Goal: Task Accomplishment & Management: Complete application form

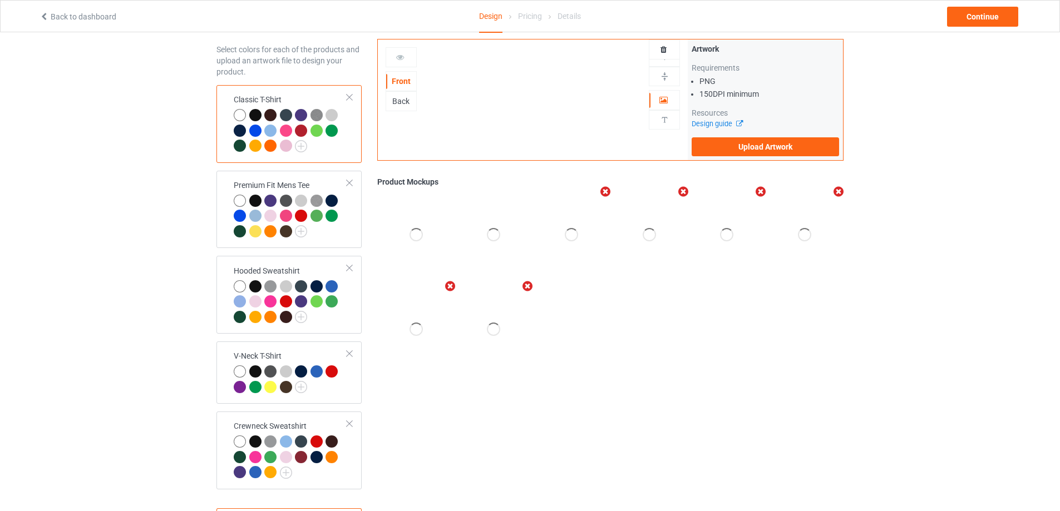
scroll to position [97, 0]
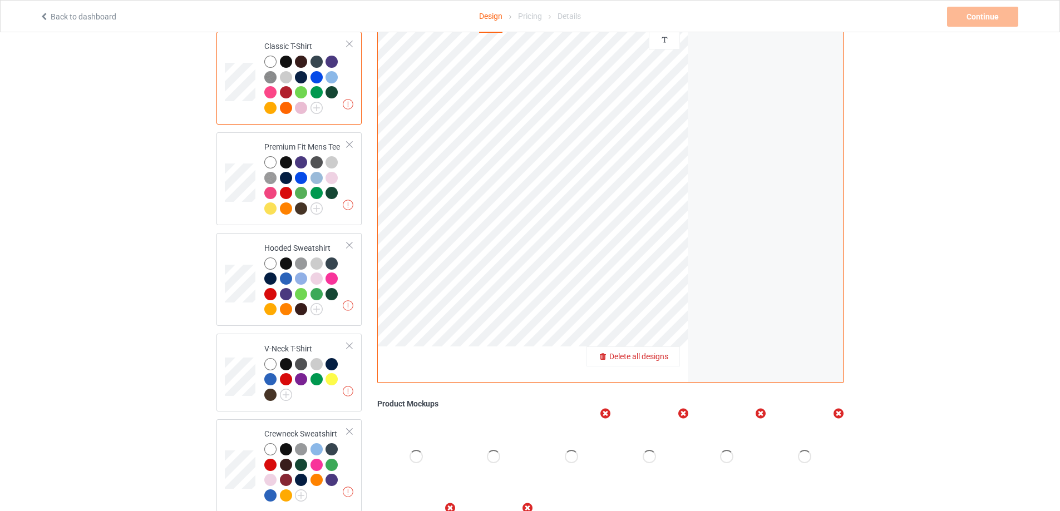
click at [664, 356] on span "Delete all designs" at bounding box center [638, 356] width 59 height 9
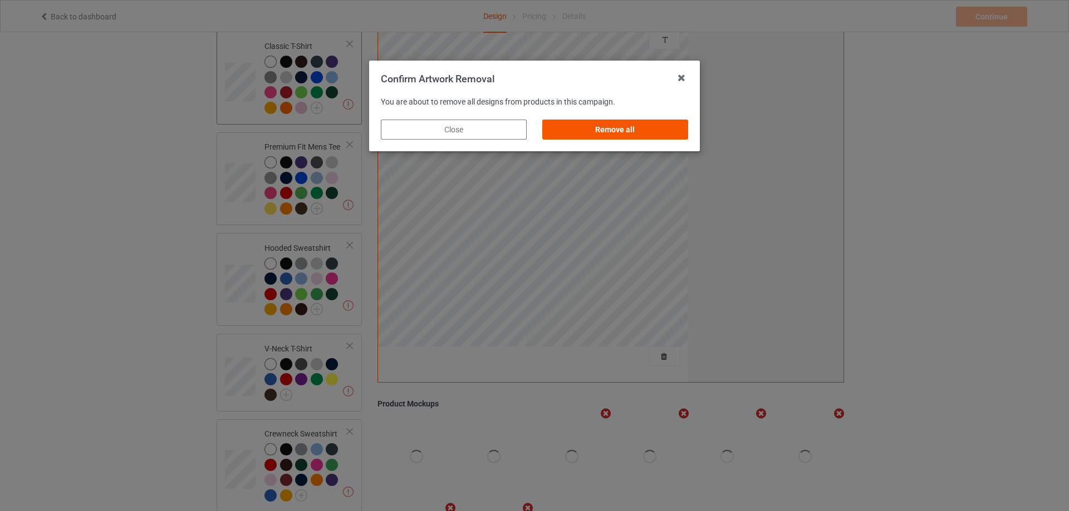
click at [621, 126] on div "Remove all" at bounding box center [615, 130] width 146 height 20
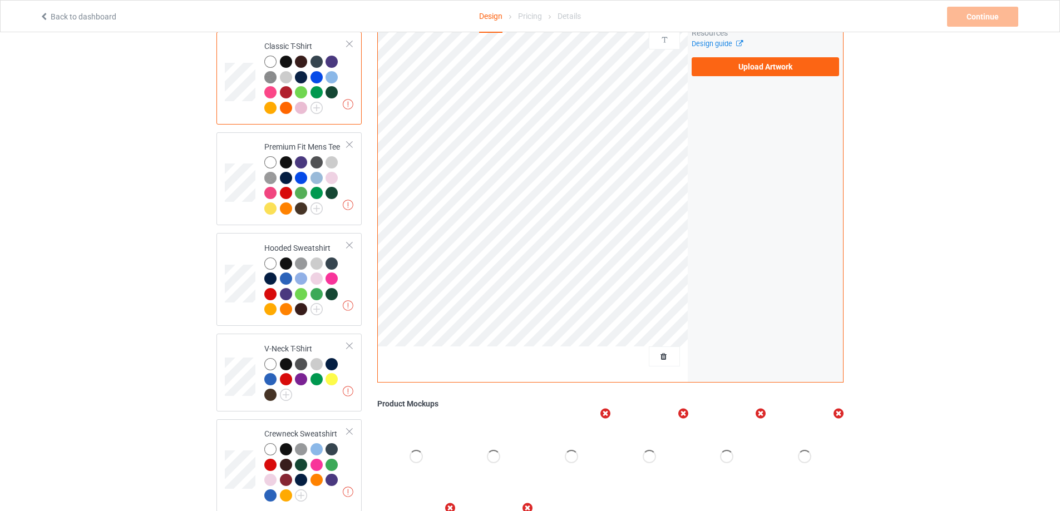
scroll to position [0, 0]
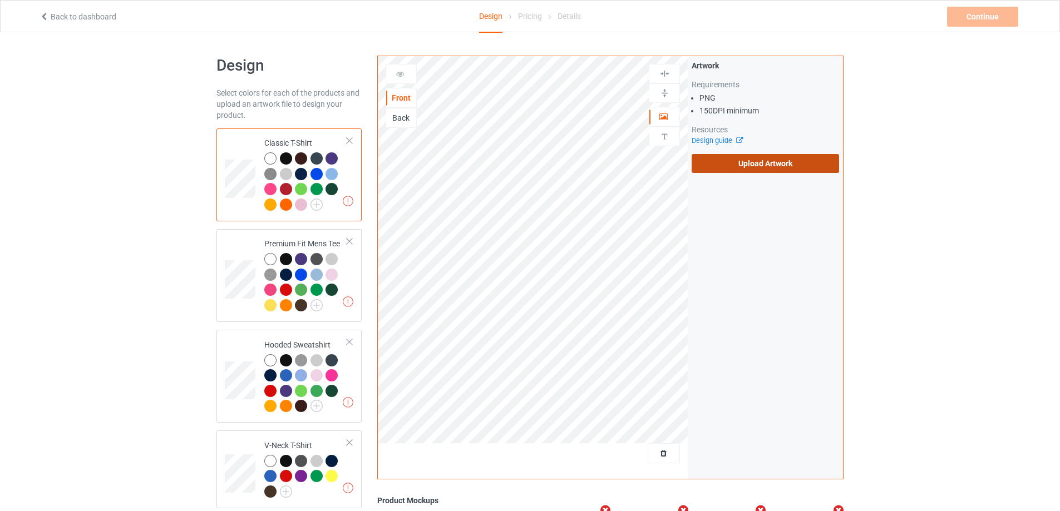
click at [722, 160] on label "Upload Artwork" at bounding box center [765, 163] width 147 height 19
click at [0, 0] on input "Upload Artwork" at bounding box center [0, 0] width 0 height 0
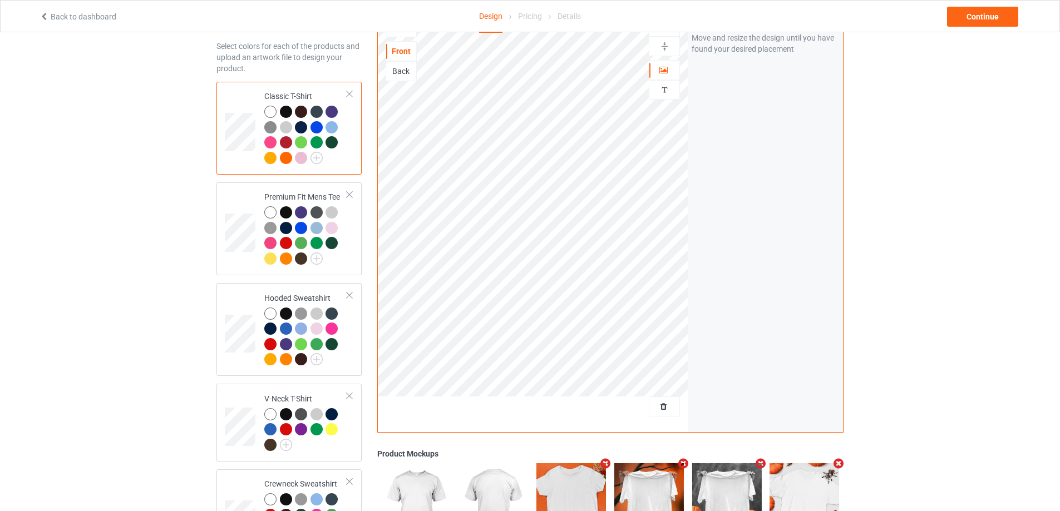
scroll to position [41, 0]
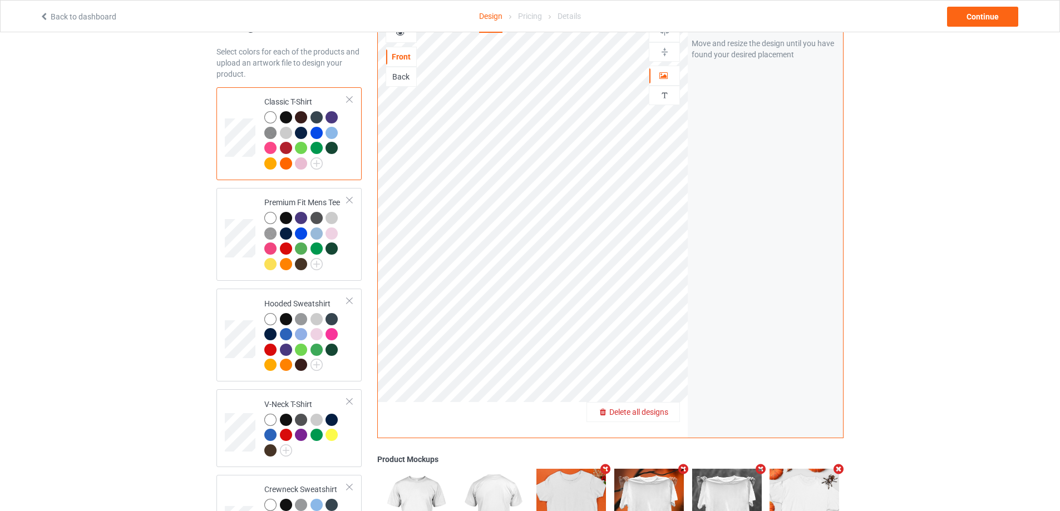
click at [670, 412] on div "Delete all designs" at bounding box center [633, 412] width 92 height 11
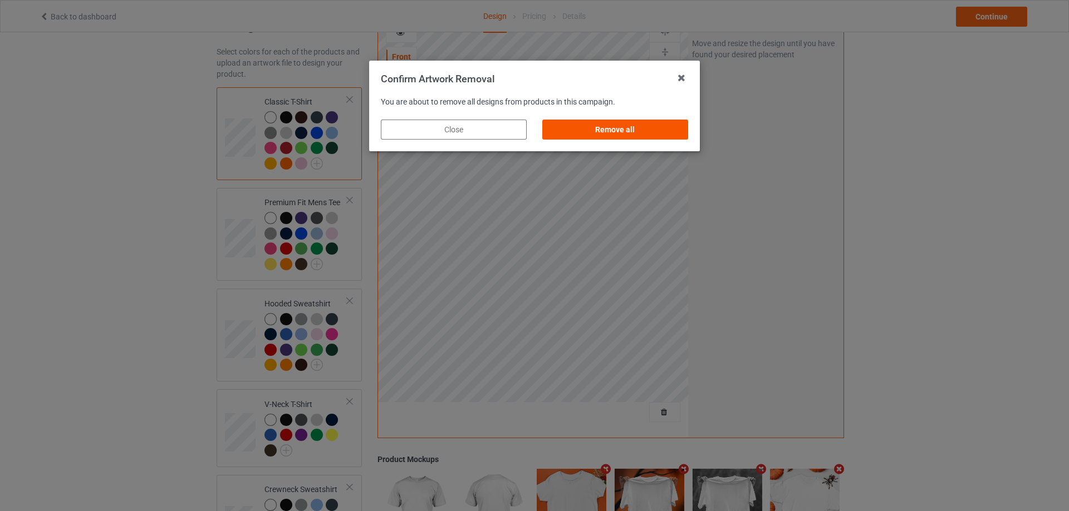
click at [608, 127] on div "Remove all" at bounding box center [615, 130] width 146 height 20
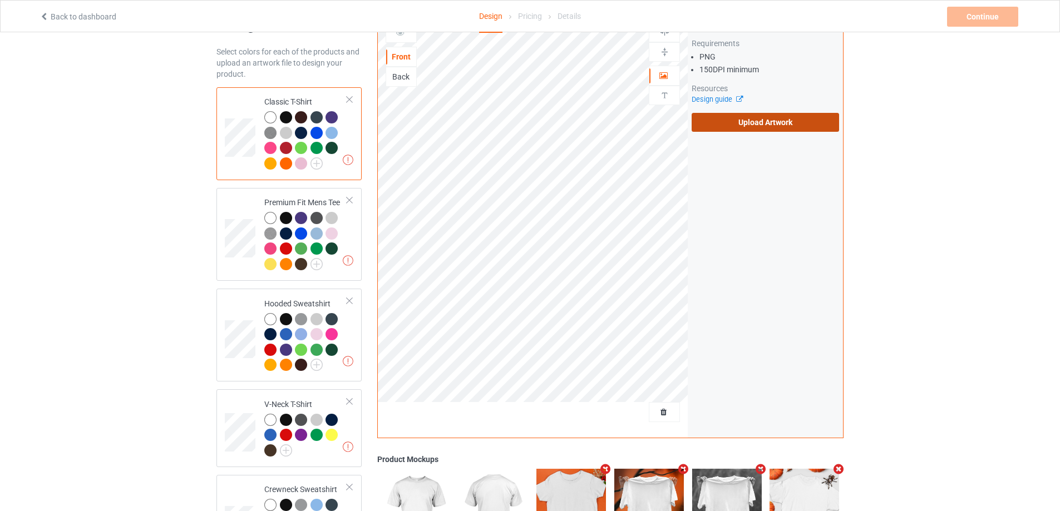
click at [748, 125] on label "Upload Artwork" at bounding box center [765, 122] width 147 height 19
click at [0, 0] on input "Upload Artwork" at bounding box center [0, 0] width 0 height 0
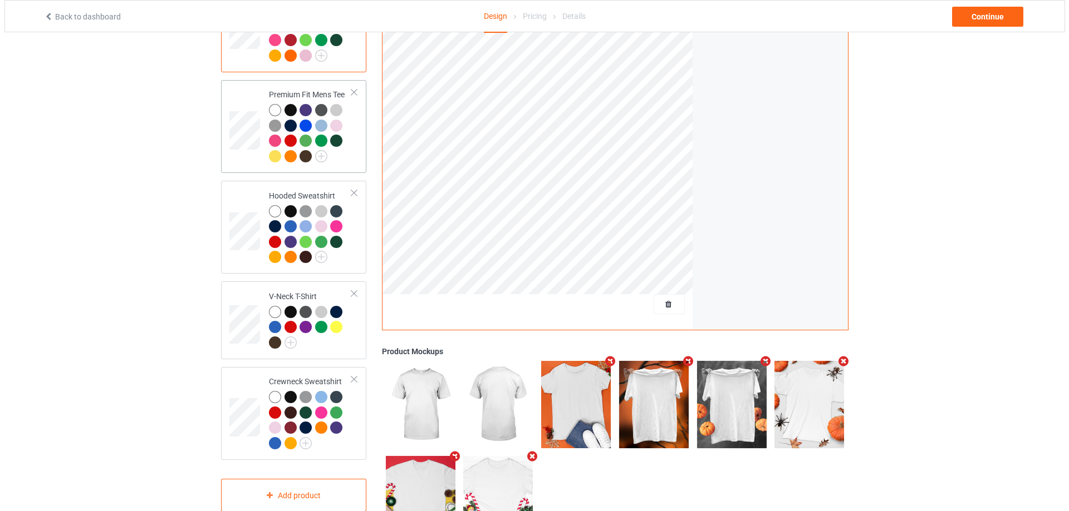
scroll to position [208, 0]
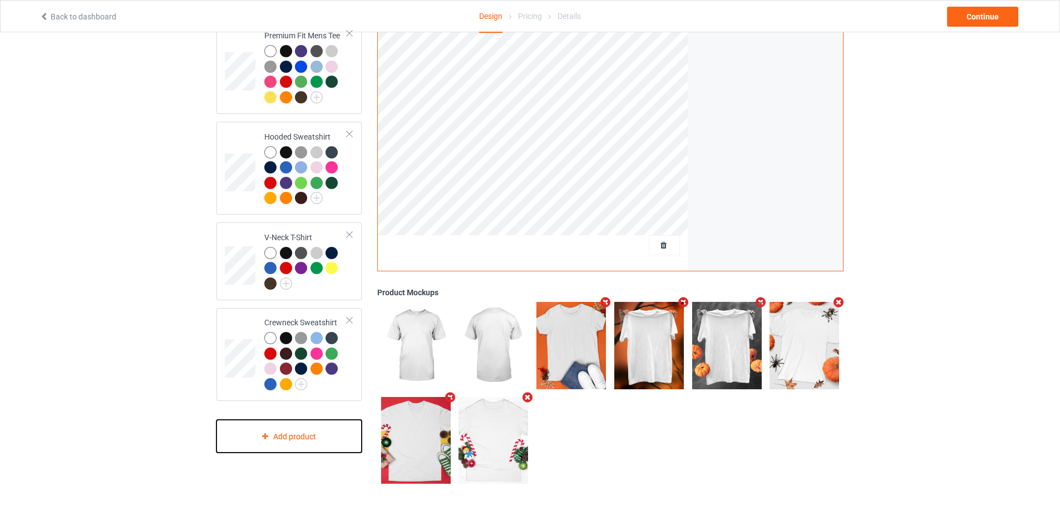
click at [320, 437] on div "Add product" at bounding box center [288, 436] width 145 height 33
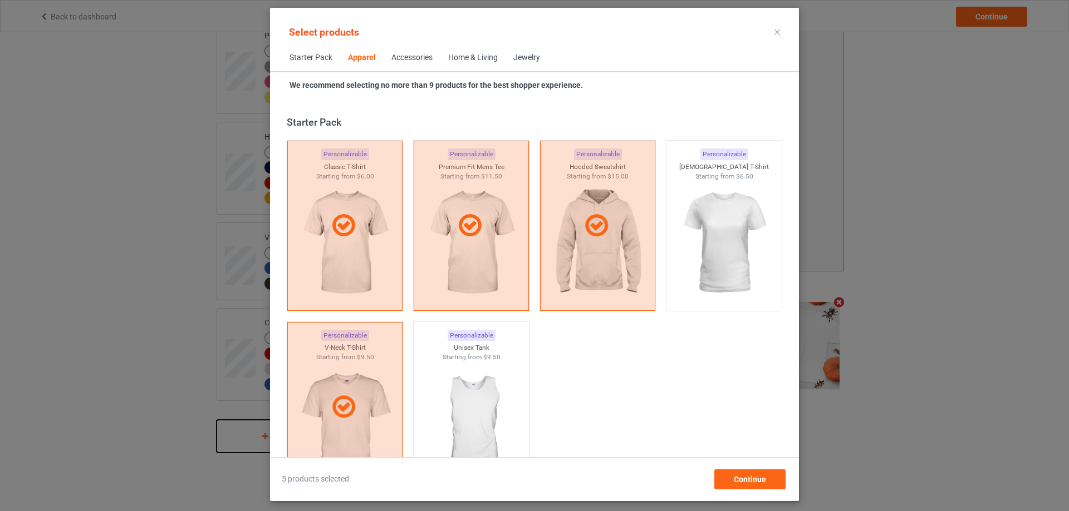
scroll to position [415, 0]
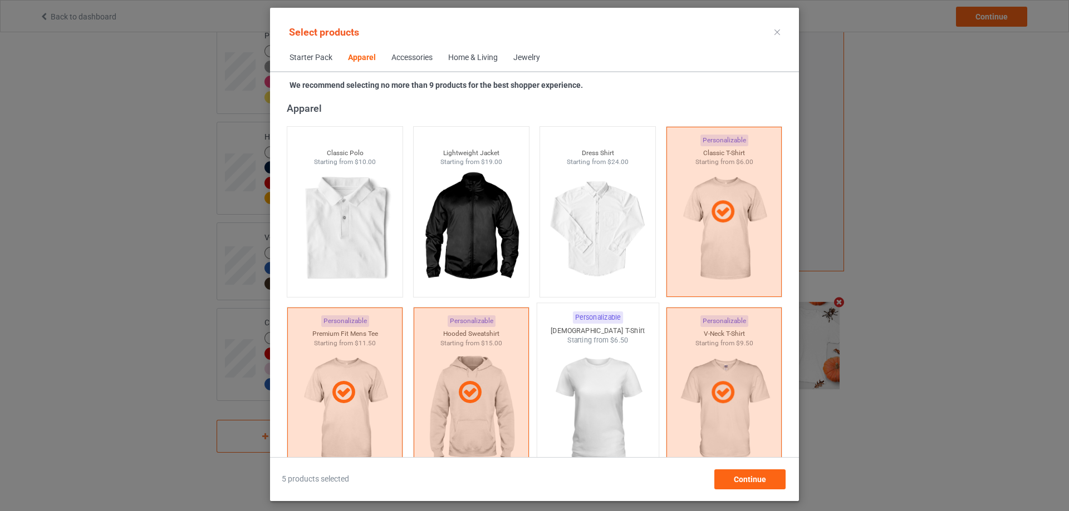
click at [610, 341] on span "$6.50" at bounding box center [619, 341] width 18 height 8
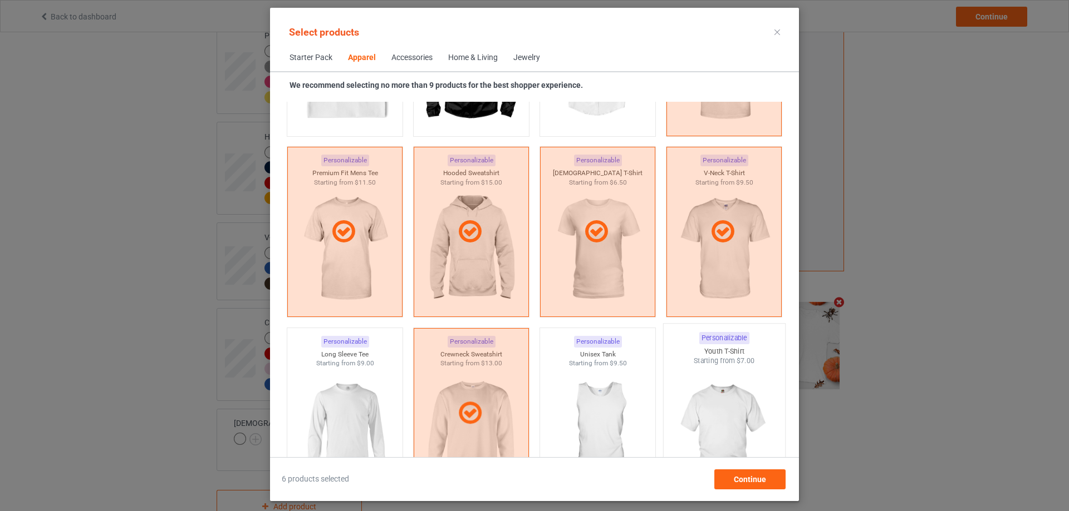
scroll to position [582, 0]
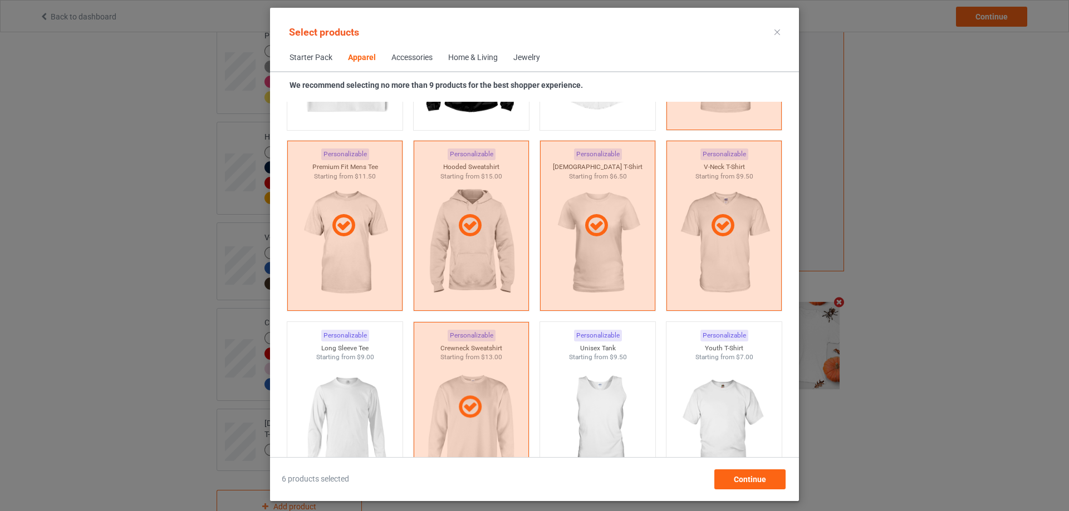
click at [462, 59] on div "Home & Living" at bounding box center [473, 57] width 50 height 11
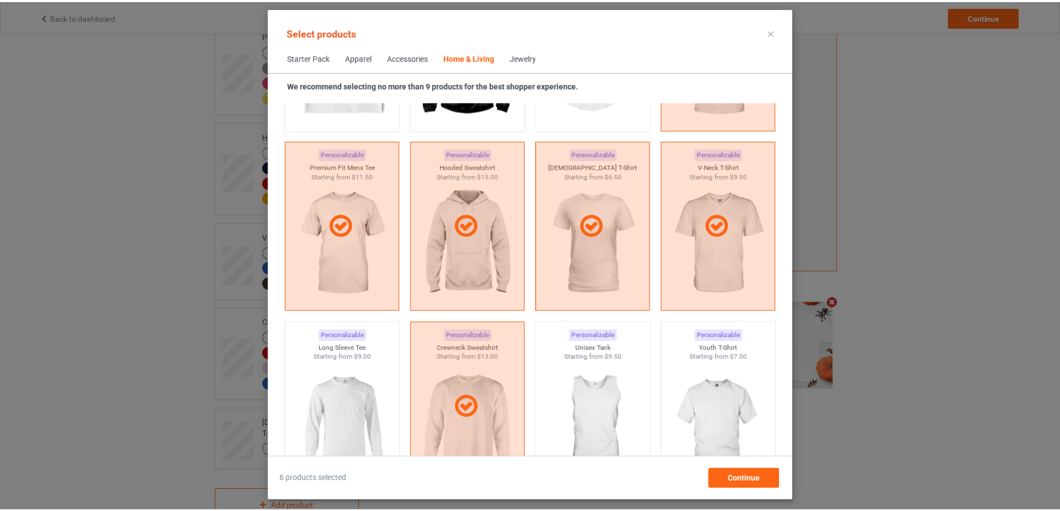
scroll to position [5019, 0]
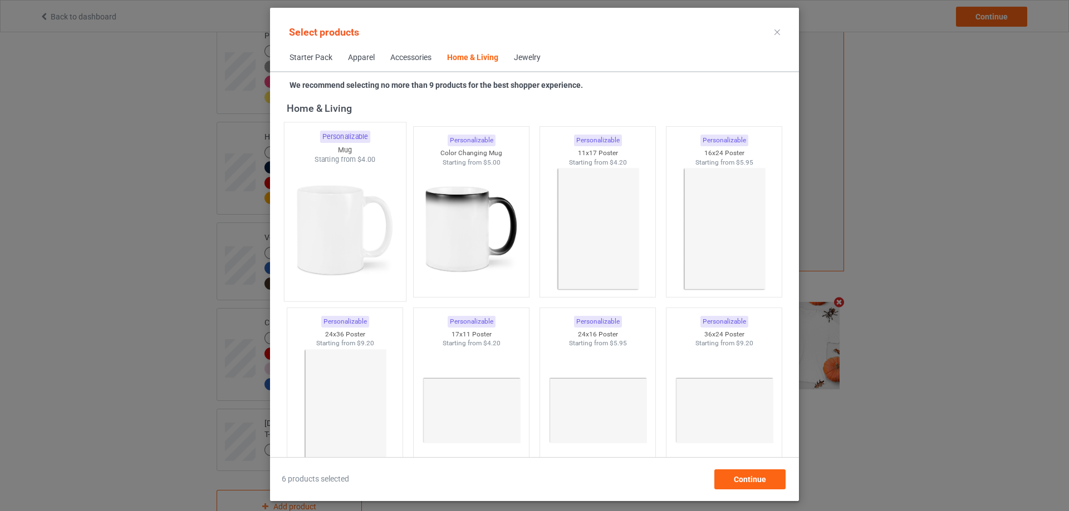
click at [355, 198] on img at bounding box center [344, 230] width 105 height 131
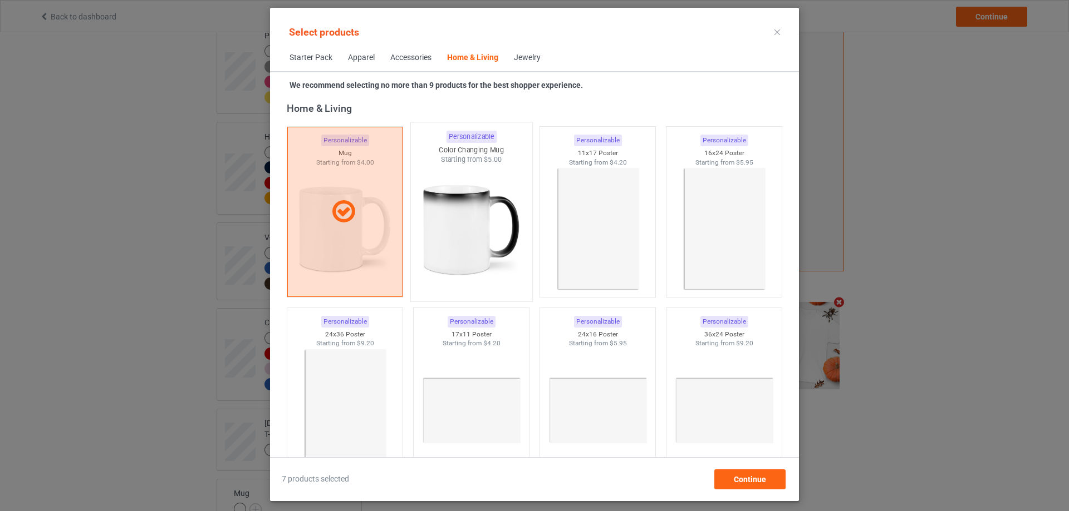
click at [480, 212] on img at bounding box center [471, 230] width 105 height 131
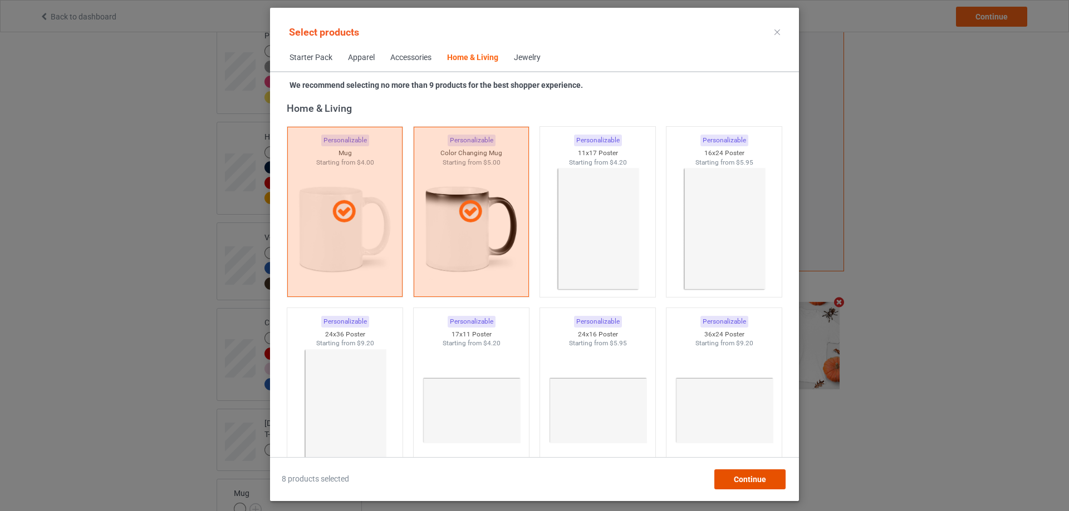
click at [747, 483] on span "Continue" at bounding box center [750, 479] width 32 height 9
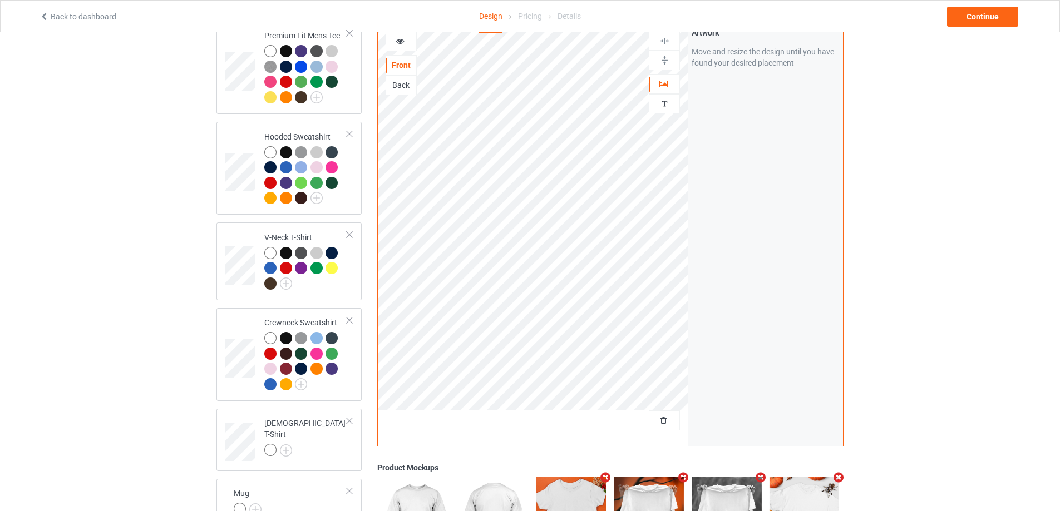
scroll to position [375, 0]
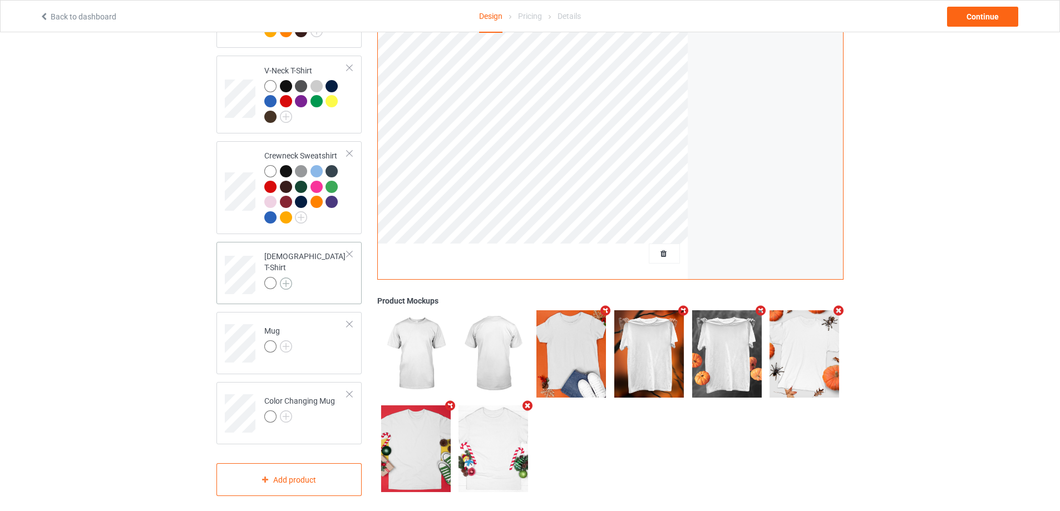
click at [290, 278] on img at bounding box center [286, 284] width 12 height 12
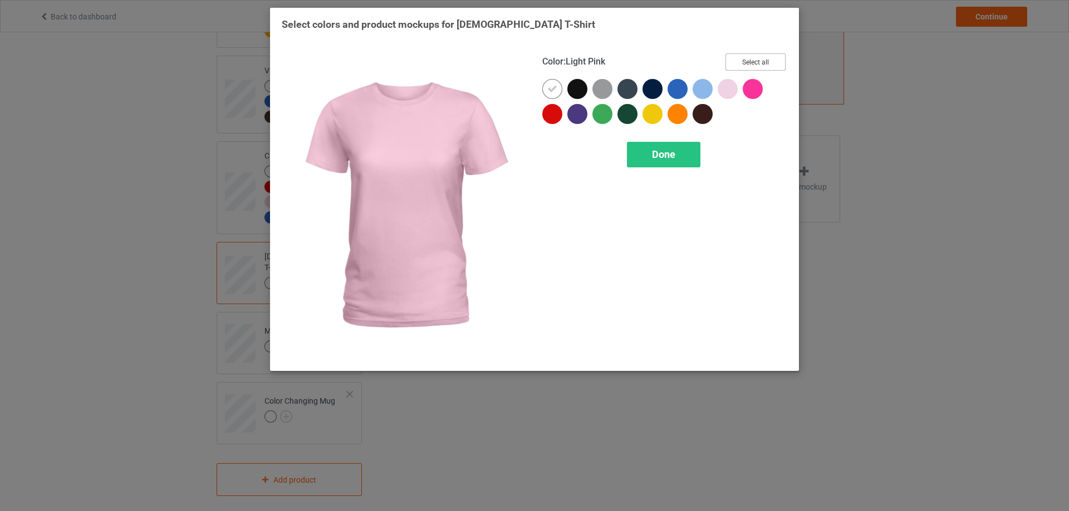
click at [765, 60] on button "Select all" at bounding box center [755, 61] width 60 height 17
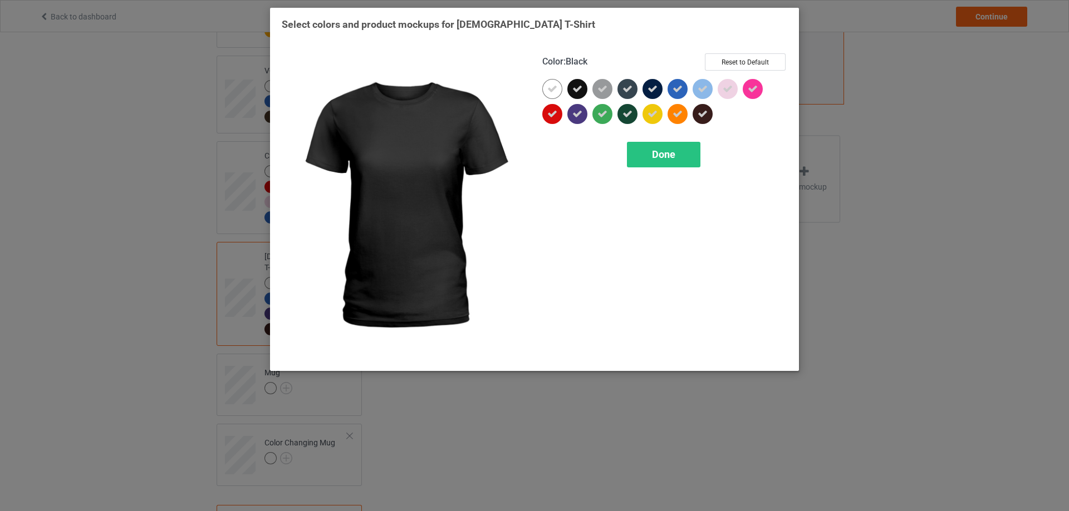
click at [583, 85] on div at bounding box center [577, 89] width 20 height 20
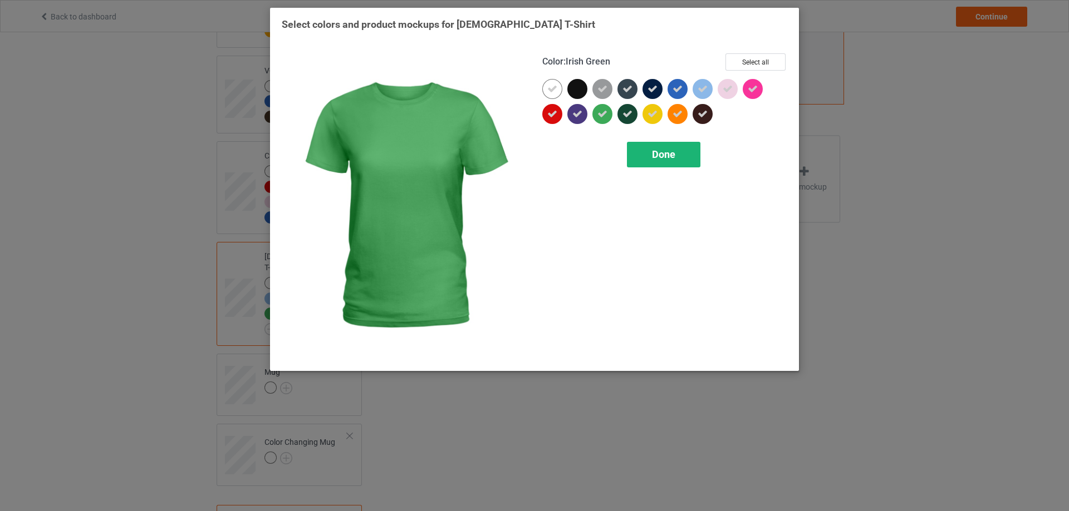
click at [649, 157] on div "Done" at bounding box center [663, 155] width 73 height 26
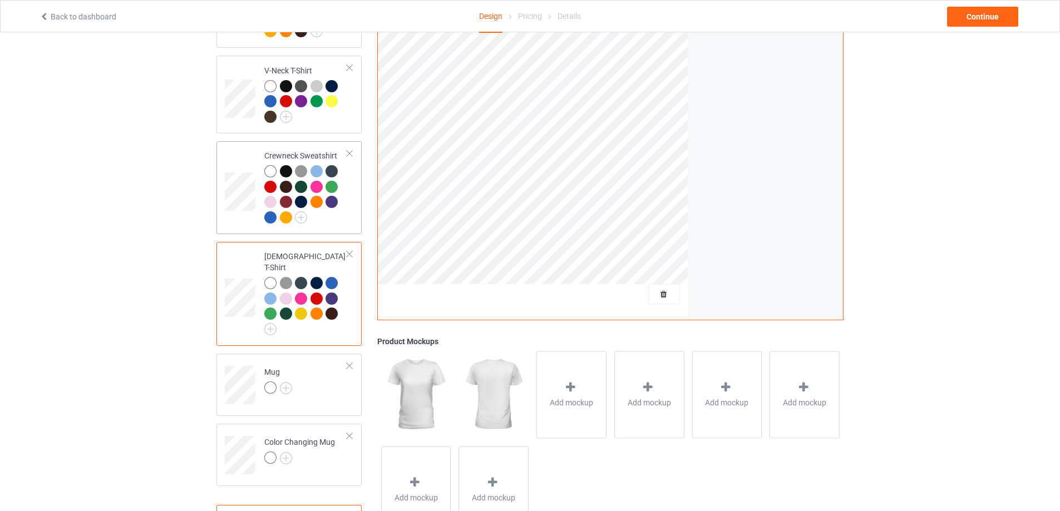
scroll to position [264, 0]
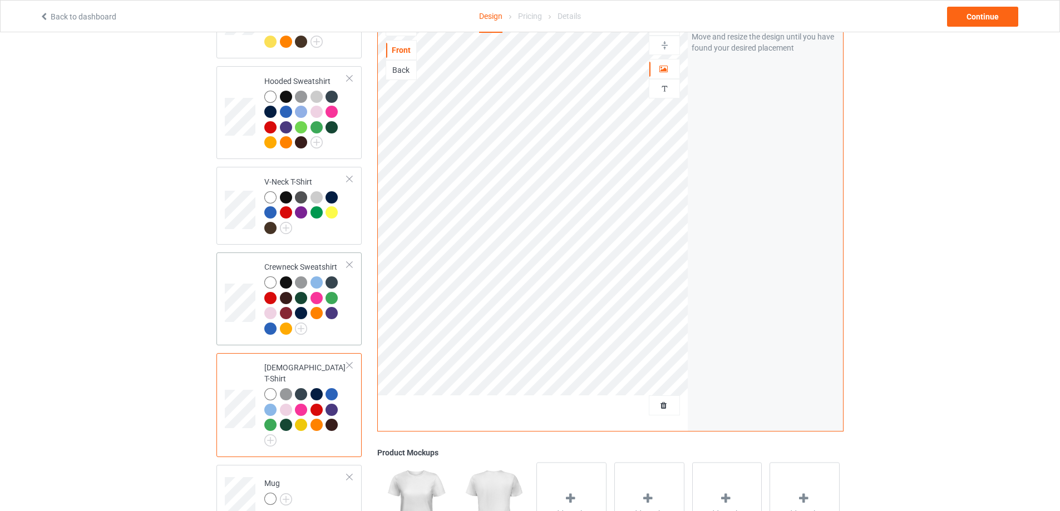
click at [310, 264] on div "Crewneck Sweatshirt" at bounding box center [305, 298] width 83 height 72
click at [332, 324] on div at bounding box center [305, 307] width 83 height 61
click at [307, 331] on div at bounding box center [305, 307] width 83 height 61
click at [304, 331] on img at bounding box center [301, 329] width 12 height 12
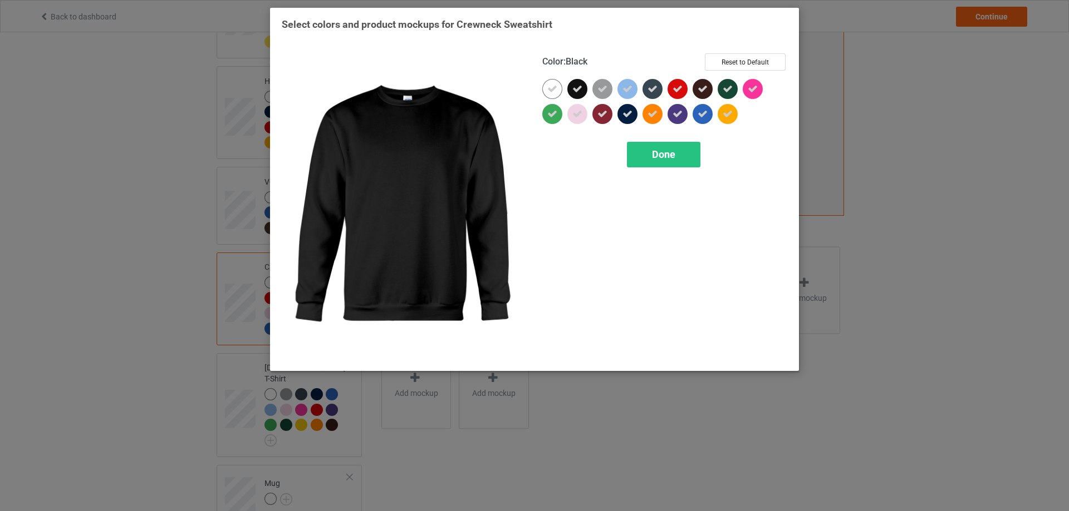
click at [578, 90] on icon at bounding box center [577, 89] width 10 height 10
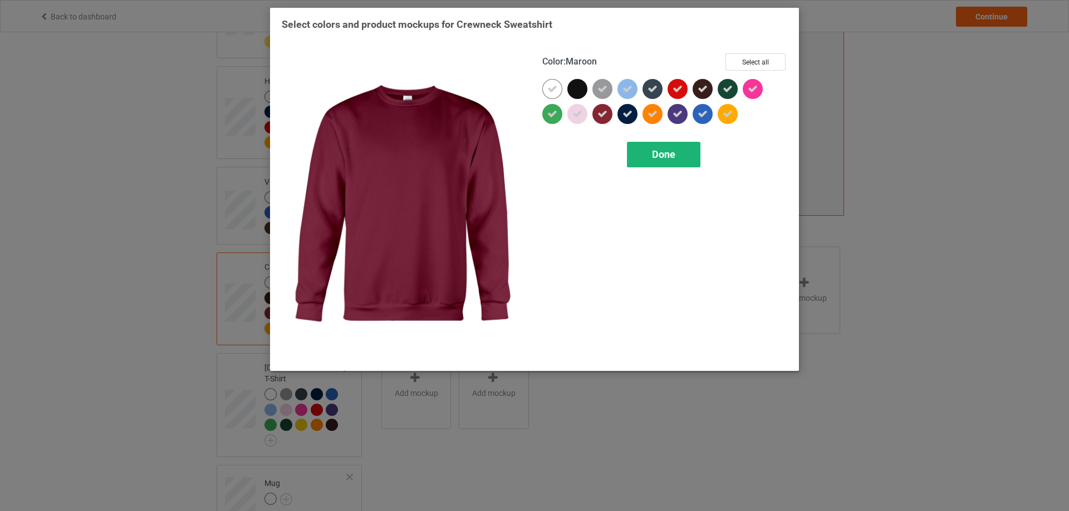
click at [628, 150] on div "Done" at bounding box center [663, 155] width 73 height 26
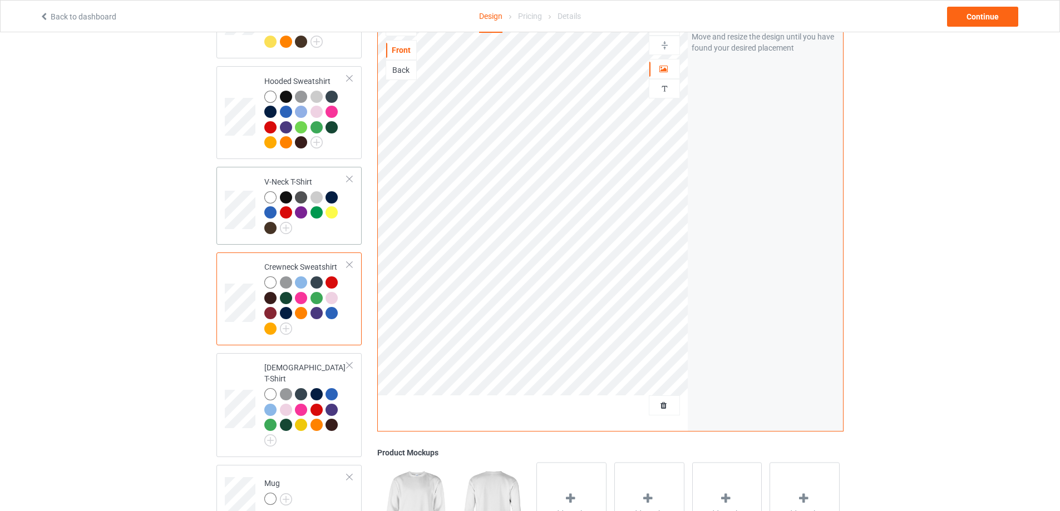
click at [309, 178] on div "V-Neck T-Shirt" at bounding box center [305, 204] width 83 height 57
click at [285, 226] on img at bounding box center [286, 228] width 12 height 12
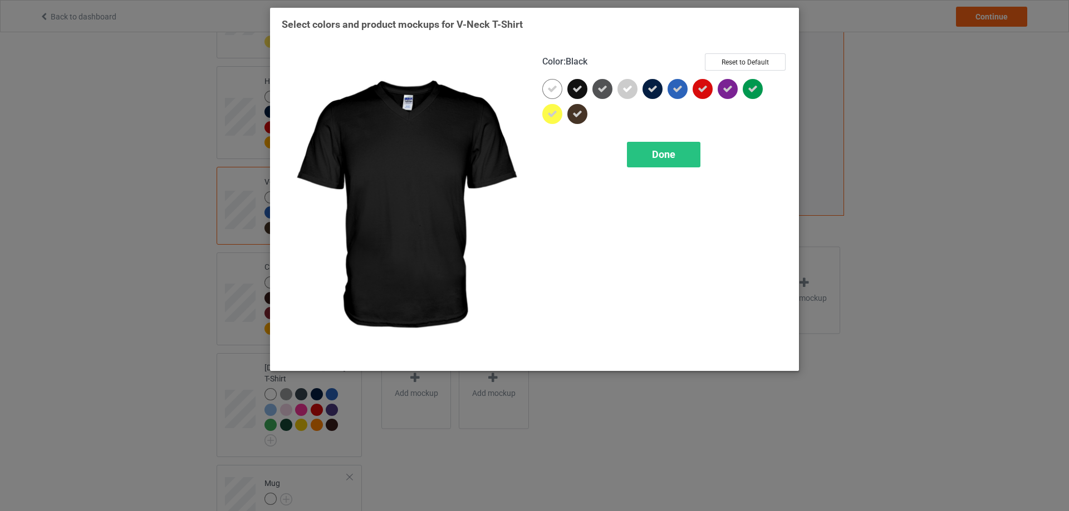
click at [584, 87] on div at bounding box center [577, 89] width 20 height 20
click at [646, 165] on div "Done" at bounding box center [663, 155] width 73 height 26
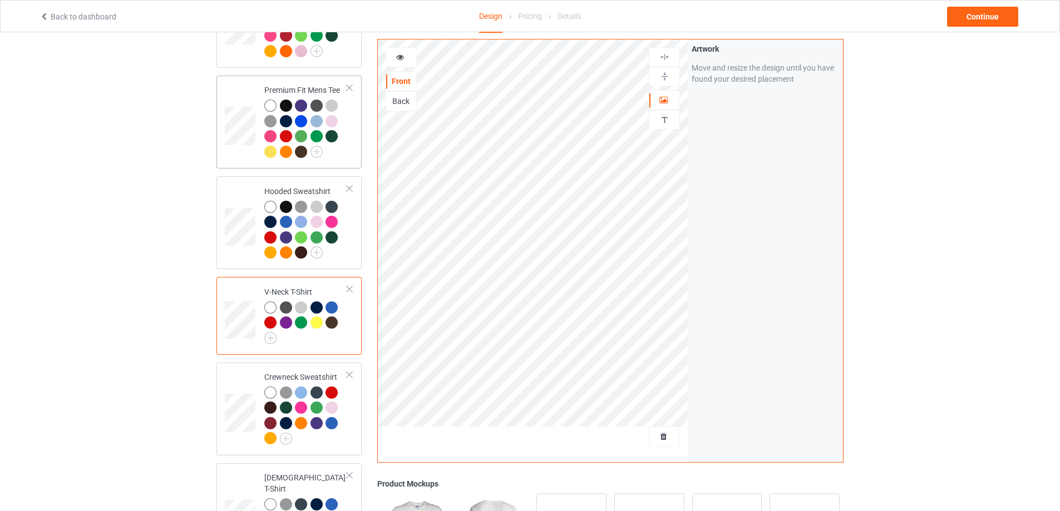
scroll to position [152, 0]
click at [317, 255] on img at bounding box center [317, 254] width 12 height 12
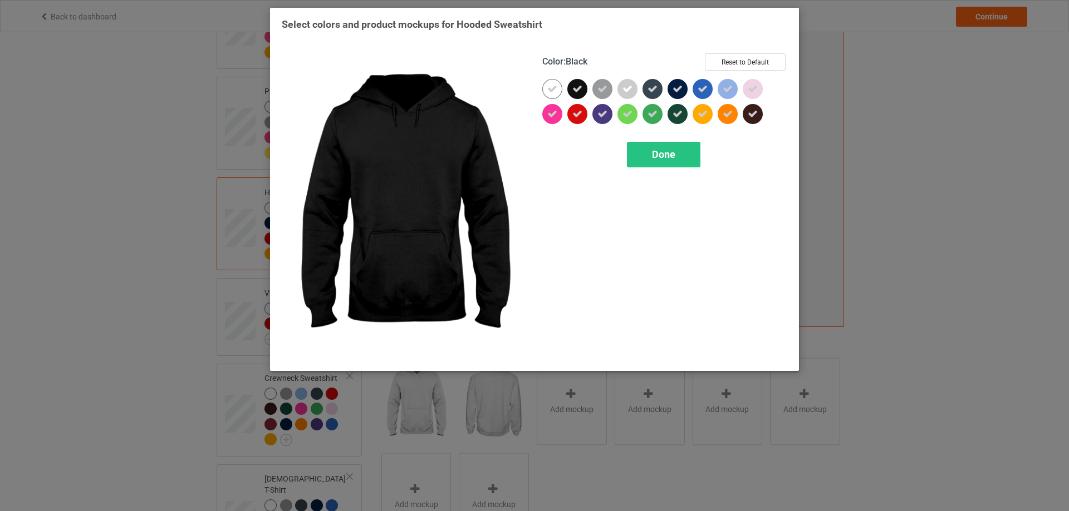
click at [579, 88] on icon at bounding box center [577, 89] width 10 height 10
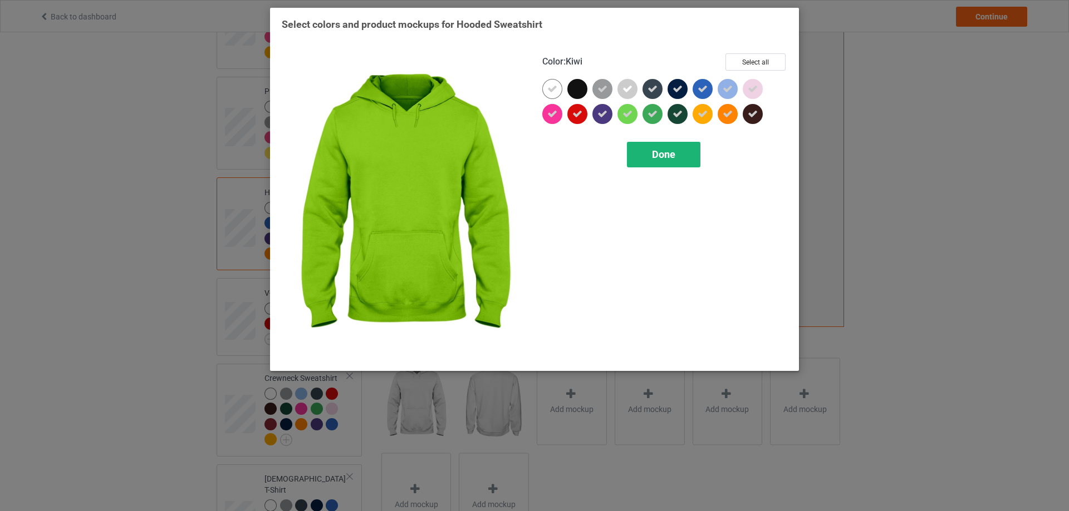
click at [662, 160] on span "Done" at bounding box center [663, 155] width 23 height 12
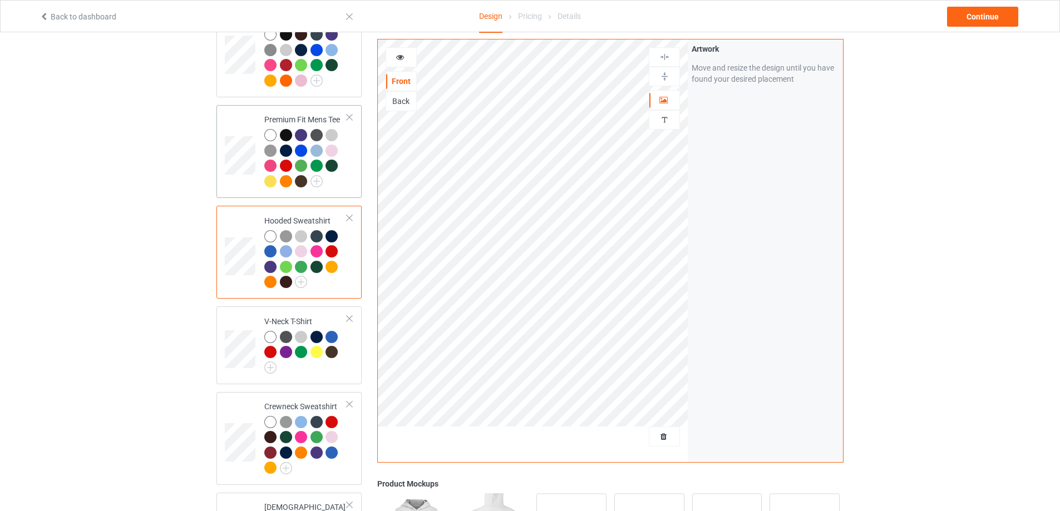
scroll to position [97, 0]
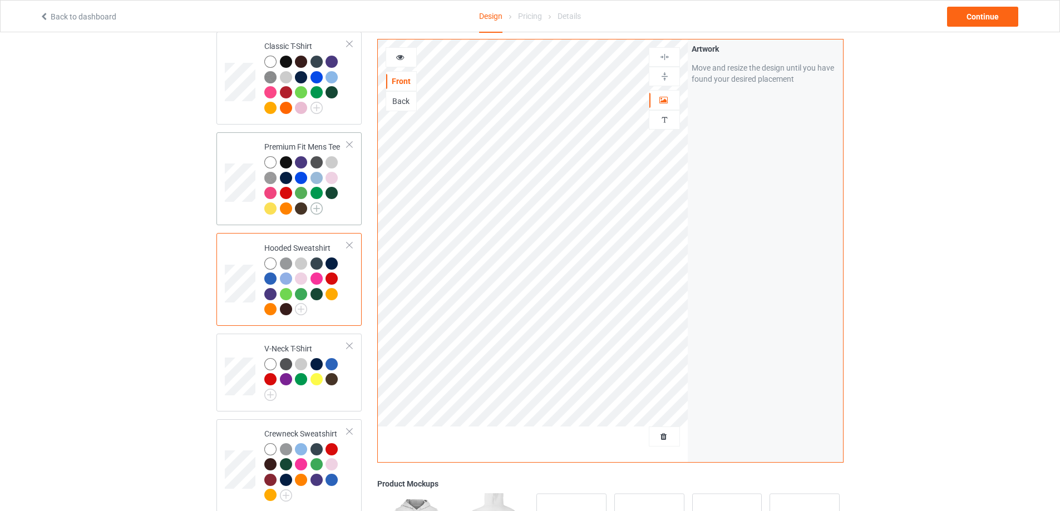
click at [319, 209] on img at bounding box center [317, 209] width 12 height 12
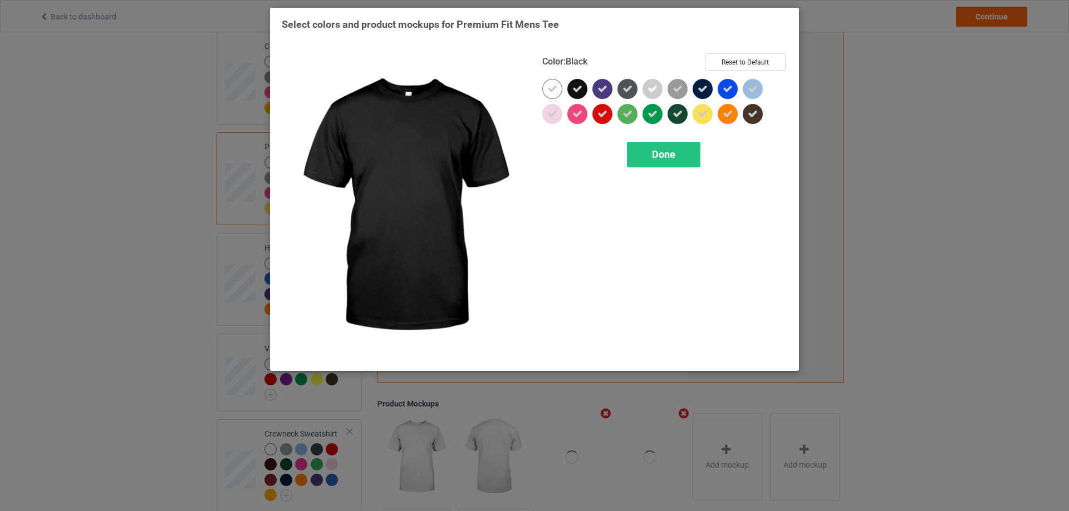
click at [578, 88] on icon at bounding box center [577, 89] width 10 height 10
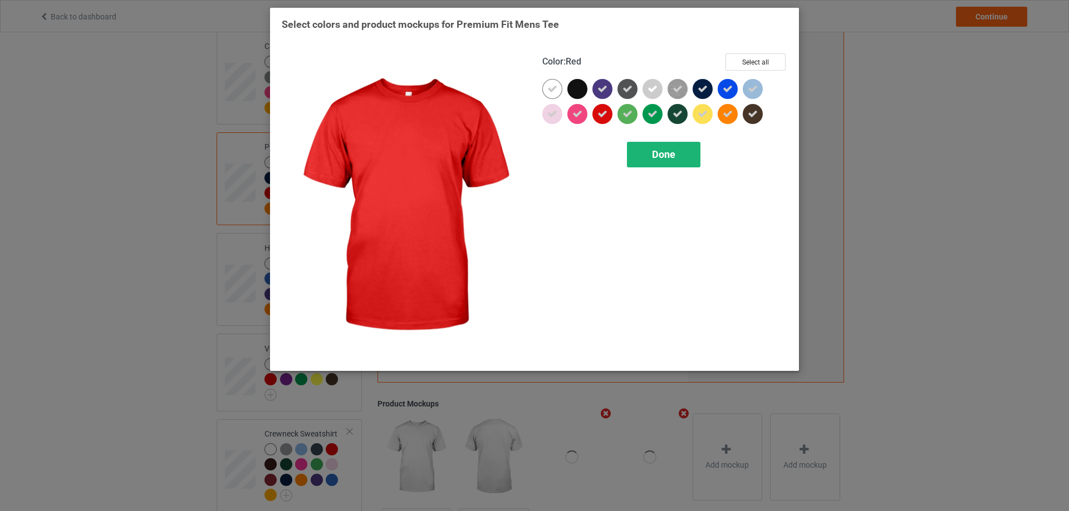
click at [638, 155] on div "Done" at bounding box center [663, 155] width 73 height 26
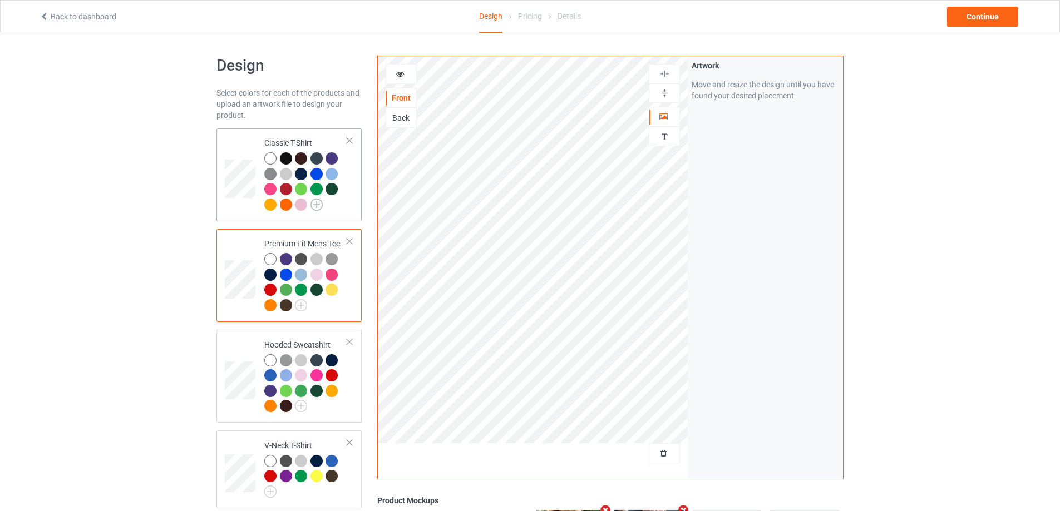
click at [316, 205] on img at bounding box center [317, 205] width 12 height 12
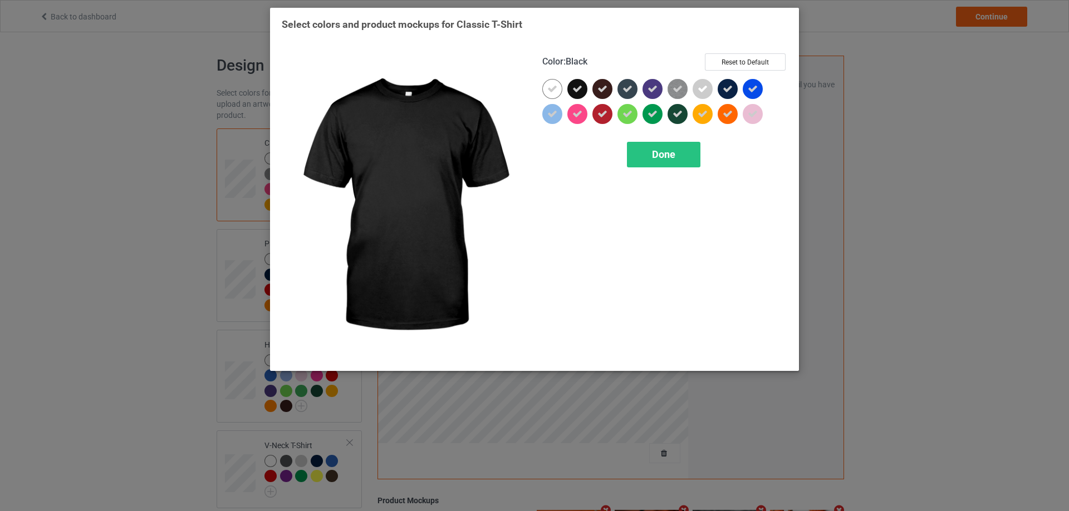
click at [581, 87] on icon at bounding box center [577, 89] width 10 height 10
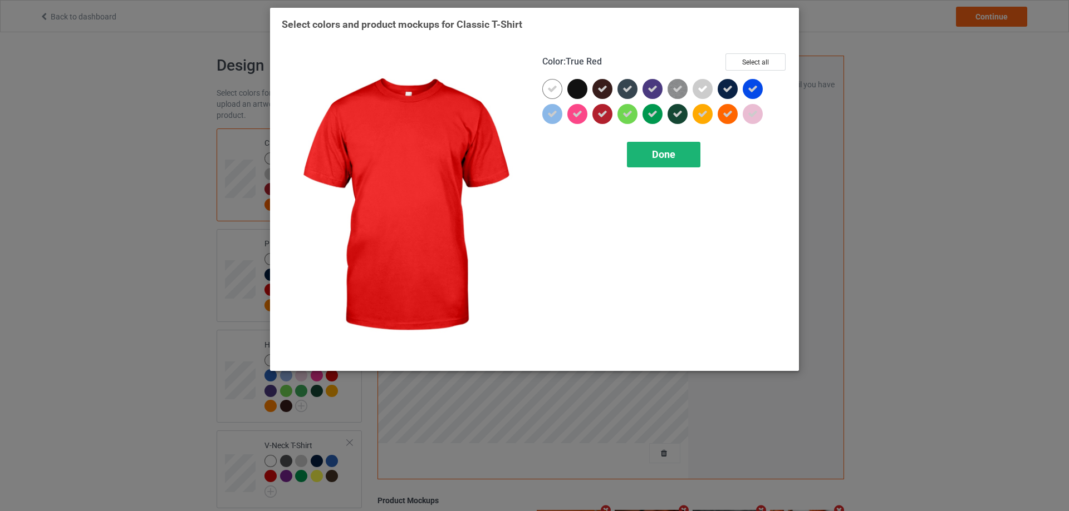
click at [641, 154] on div "Done" at bounding box center [663, 155] width 73 height 26
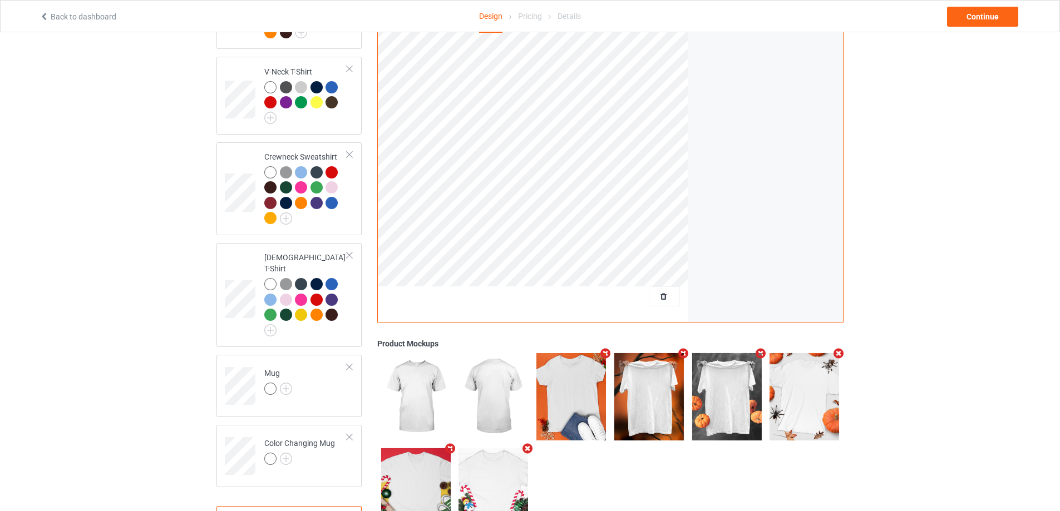
scroll to position [414, 0]
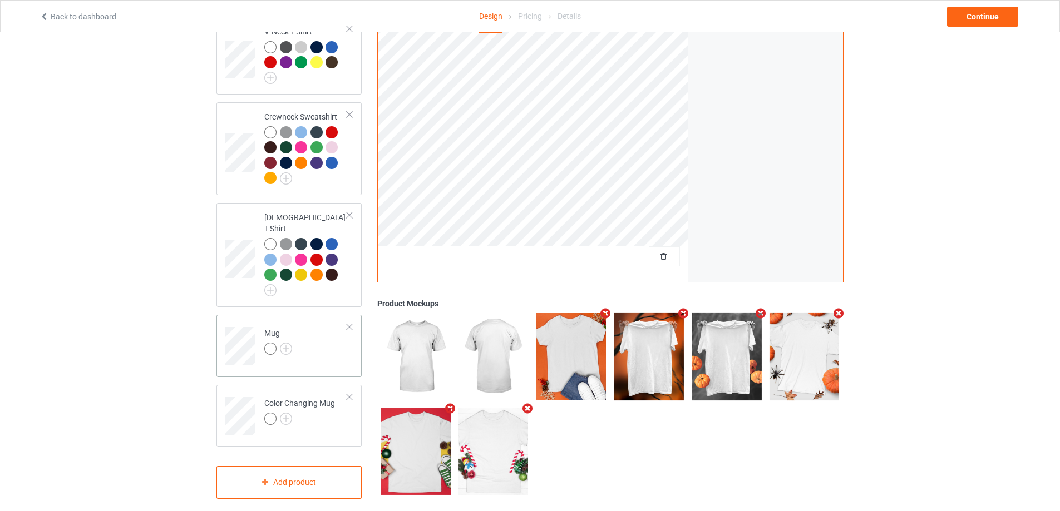
click at [334, 338] on td "Mug" at bounding box center [305, 342] width 95 height 46
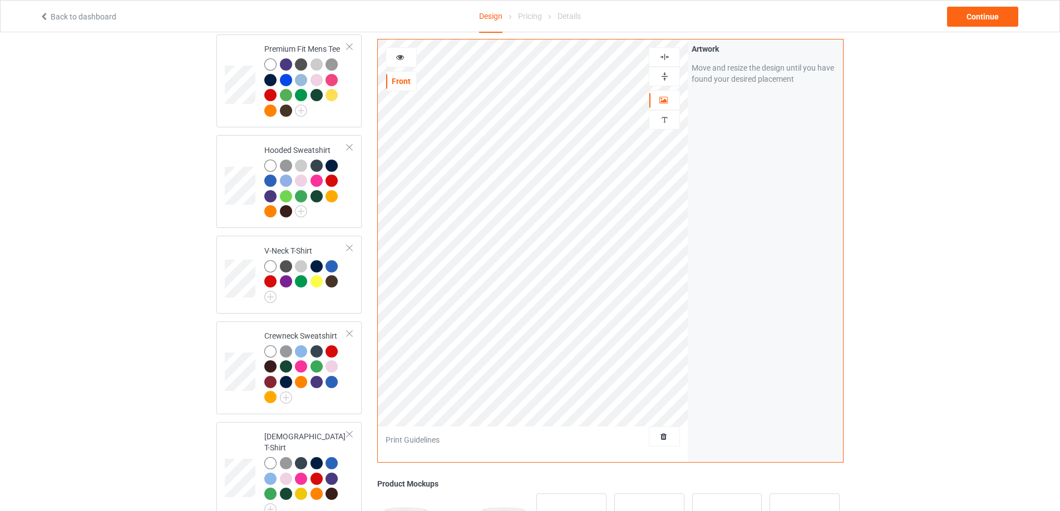
scroll to position [191, 0]
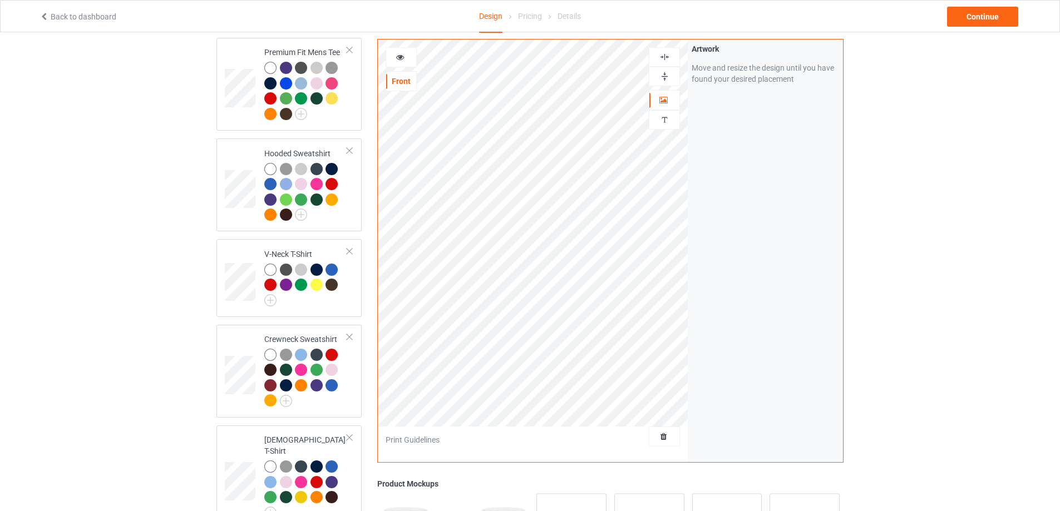
click at [668, 77] on img at bounding box center [664, 76] width 11 height 11
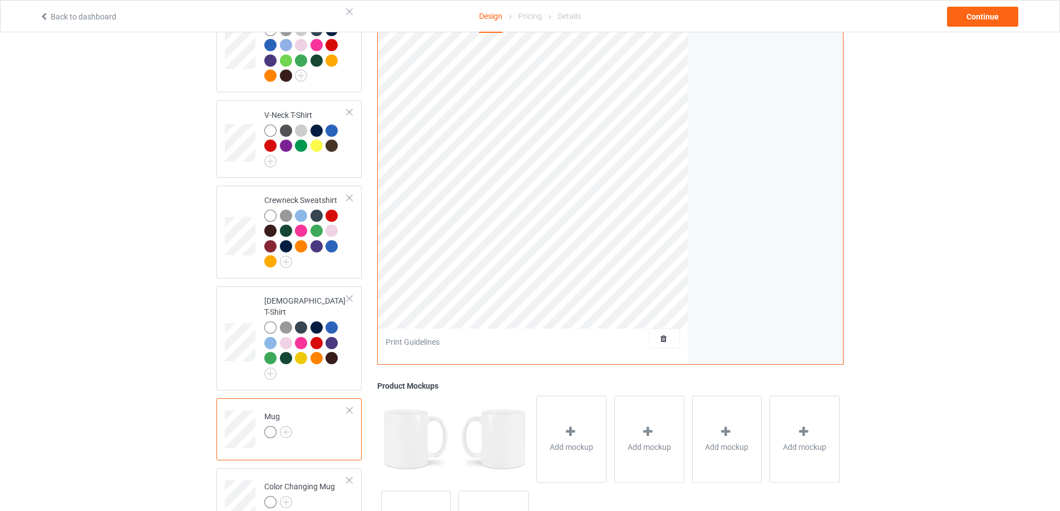
scroll to position [358, 0]
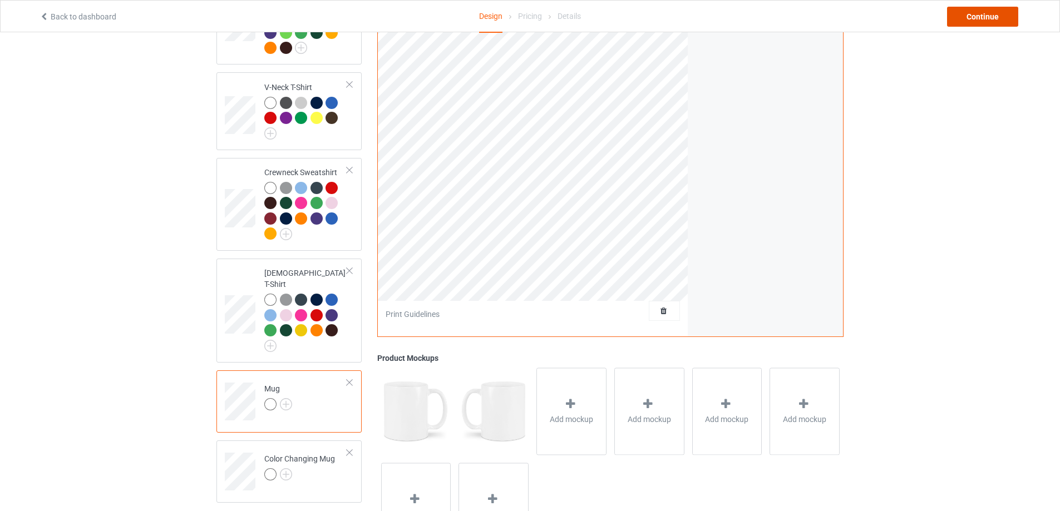
click at [988, 22] on div "Continue" at bounding box center [982, 17] width 71 height 20
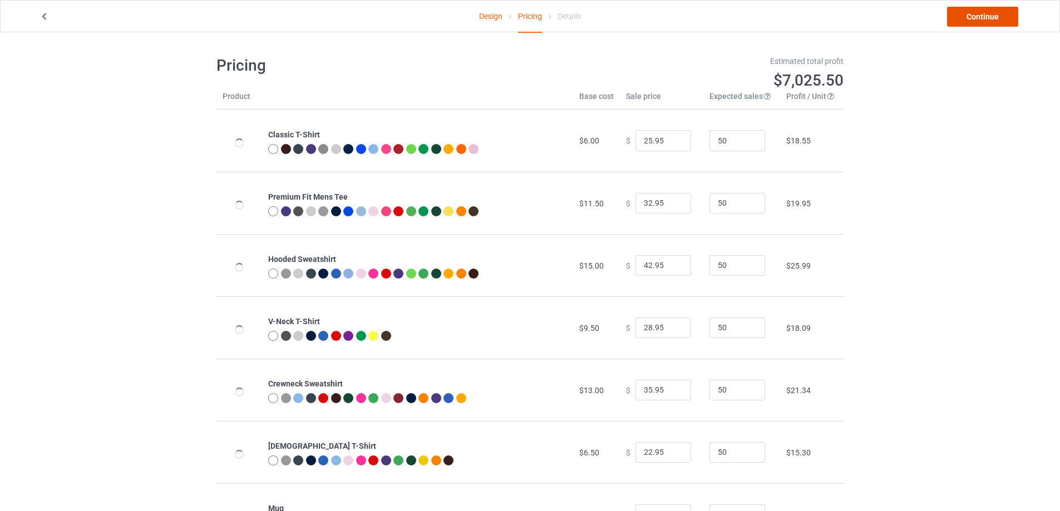
click at [988, 19] on link "Continue" at bounding box center [982, 17] width 71 height 20
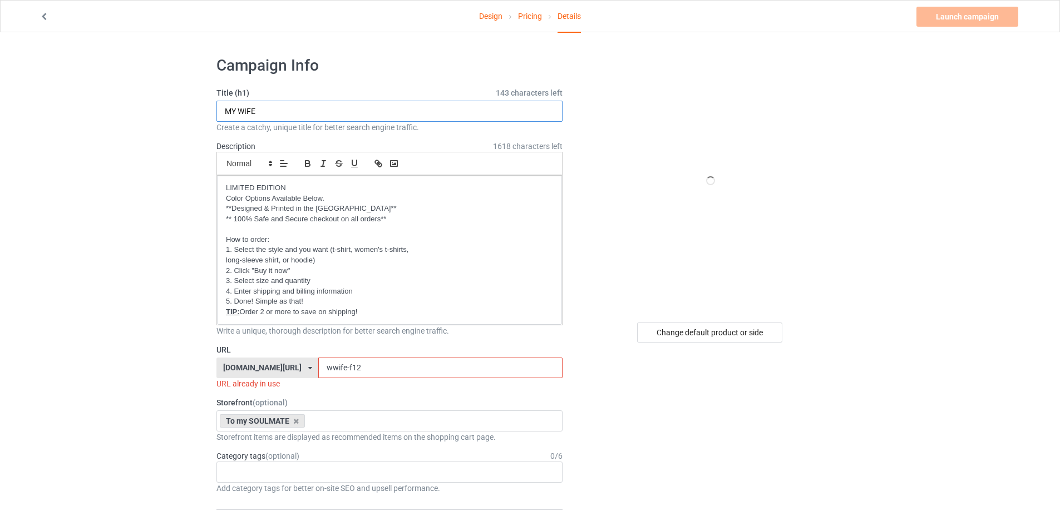
drag, startPoint x: 265, startPoint y: 106, endPoint x: 197, endPoint y: 109, distance: 68.0
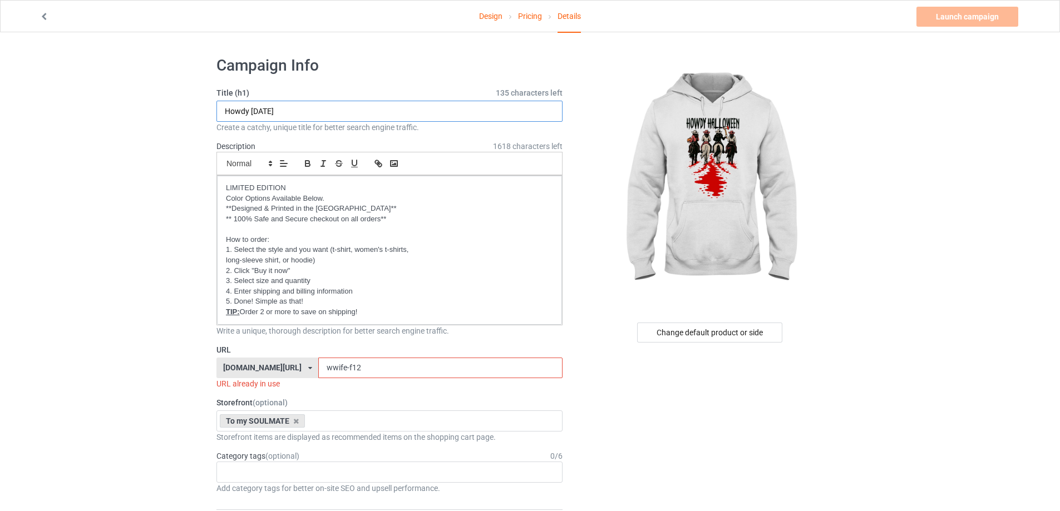
type input "Howdy [DATE]"
drag, startPoint x: 352, startPoint y: 365, endPoint x: 267, endPoint y: 362, distance: 85.8
click at [267, 362] on div "[DOMAIN_NAME][URL] [DOMAIN_NAME][URL] [DOMAIN_NAME][URL] [DOMAIN_NAME][URL] [DO…" at bounding box center [389, 368] width 346 height 21
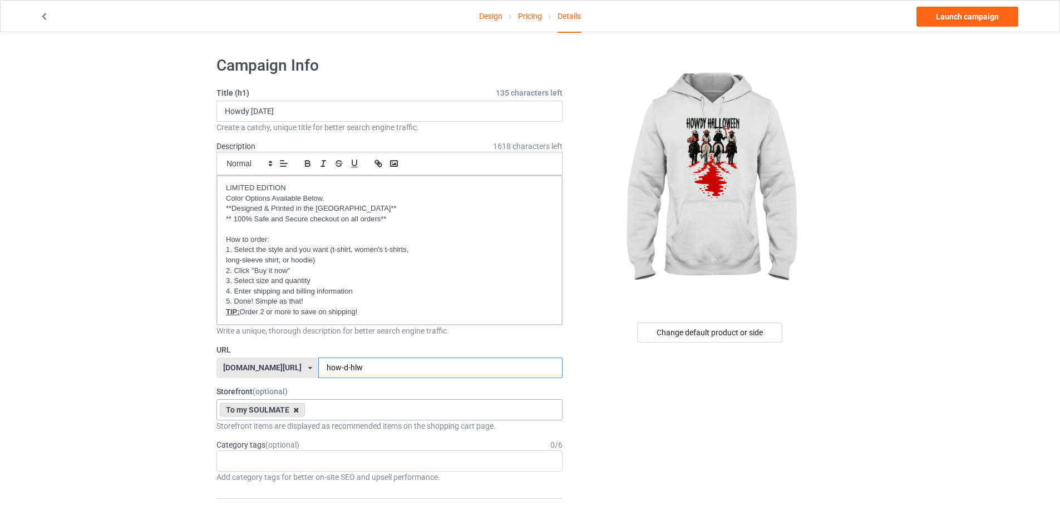
type input "how-d-hlw"
click at [294, 409] on icon at bounding box center [296, 410] width 6 height 7
click at [973, 11] on link "Launch campaign" at bounding box center [968, 17] width 102 height 20
